Goal: Information Seeking & Learning: Check status

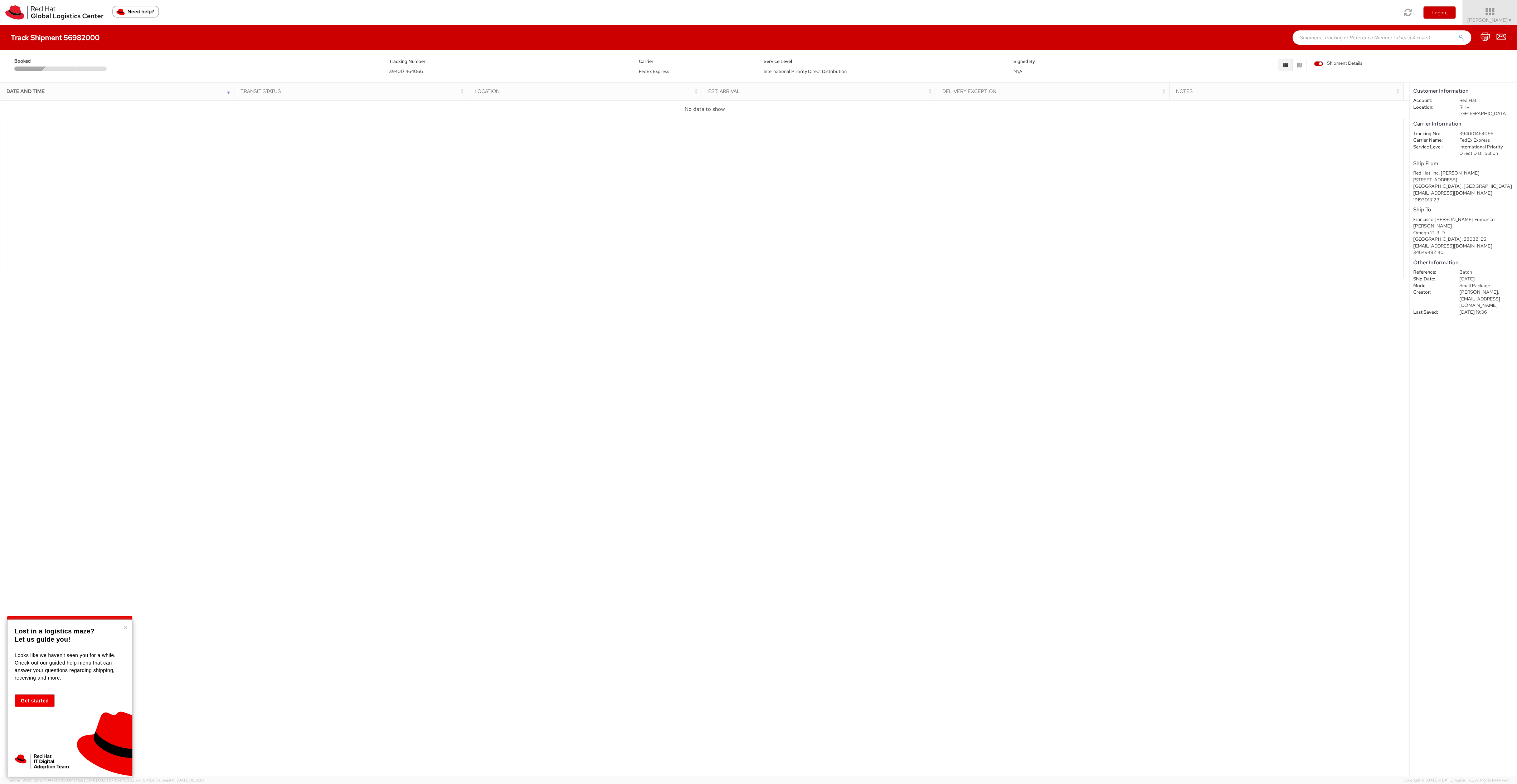
click at [815, 89] on div "Est. Arrival" at bounding box center [821, 91] width 225 height 7
click at [925, 88] on div "Est. Arrival" at bounding box center [821, 91] width 225 height 7
click at [927, 89] on div "Est. Arrival" at bounding box center [821, 91] width 225 height 7
click at [352, 162] on div at bounding box center [702, 198] width 1404 height 160
click at [61, 80] on div "Booked Tracking Number 394001464066 Carrier FedEx Express Service Level Interna…" at bounding box center [758, 66] width 1517 height 32
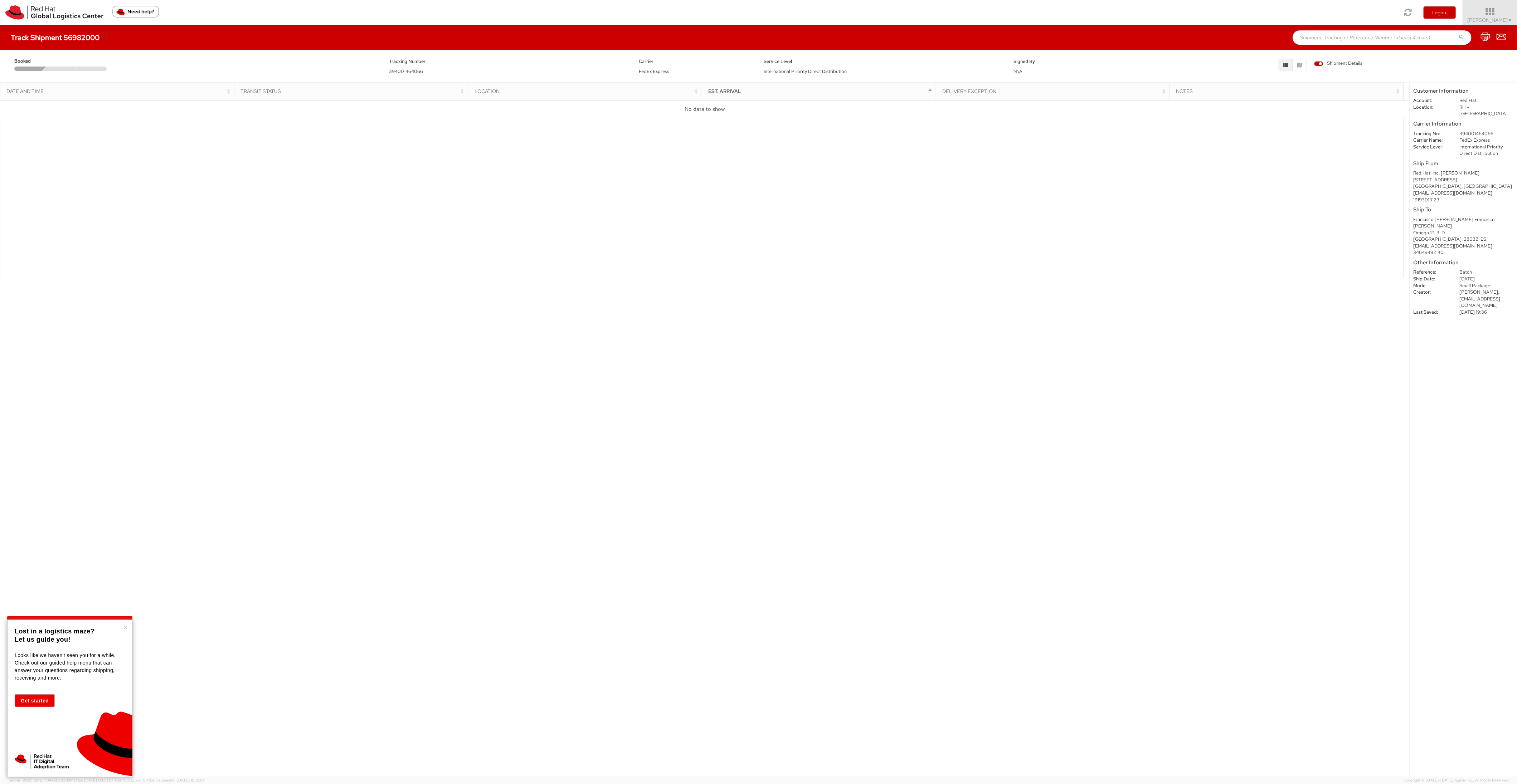
click at [37, 65] on div "Booked" at bounding box center [196, 64] width 375 height 14
click at [28, 34] on h4 "Track Shipment 56982000" at bounding box center [55, 37] width 89 height 8
click at [1476, 131] on dd "394001464066" at bounding box center [1486, 134] width 65 height 7
copy dd "394001464066"
